Goal: Navigation & Orientation: Find specific page/section

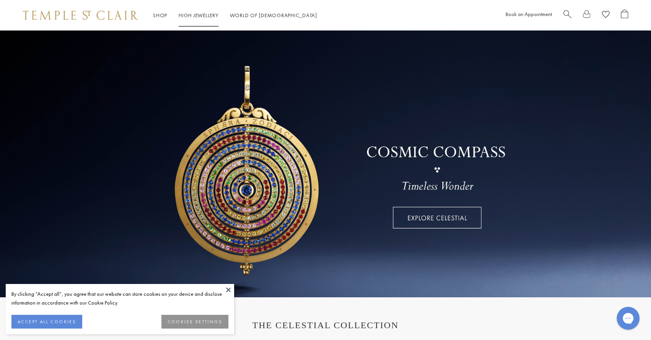
click at [214, 16] on link "High Jewellery High Jewellery" at bounding box center [199, 15] width 40 height 7
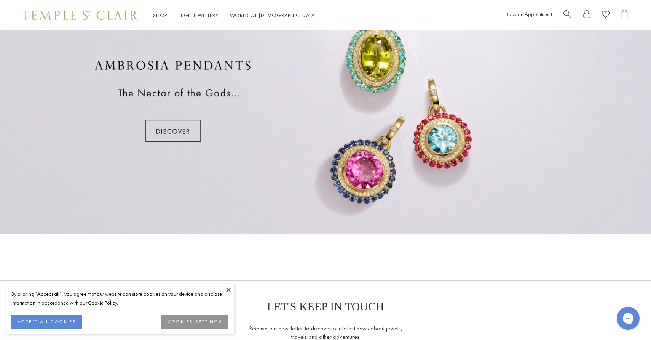
scroll to position [306, 0]
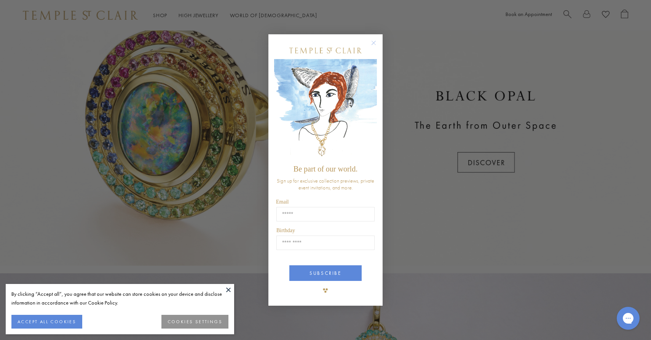
click at [374, 42] on circle "Close dialog" at bounding box center [374, 42] width 9 height 9
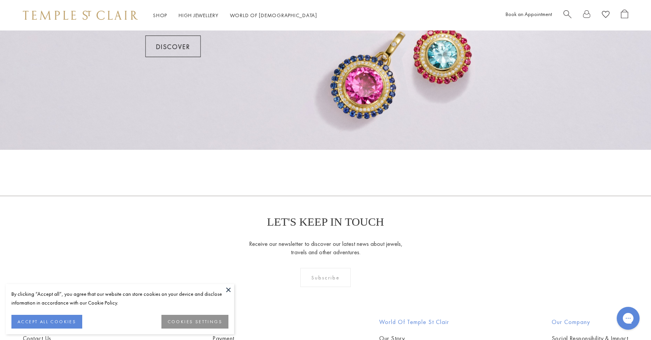
scroll to position [827, 0]
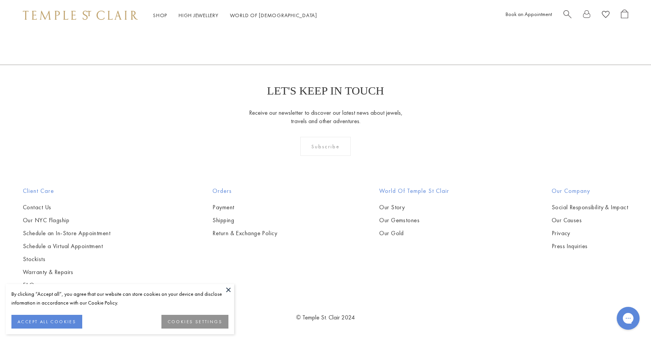
drag, startPoint x: 440, startPoint y: 161, endPoint x: 471, endPoint y: 51, distance: 114.2
